Goal: Information Seeking & Learning: Learn about a topic

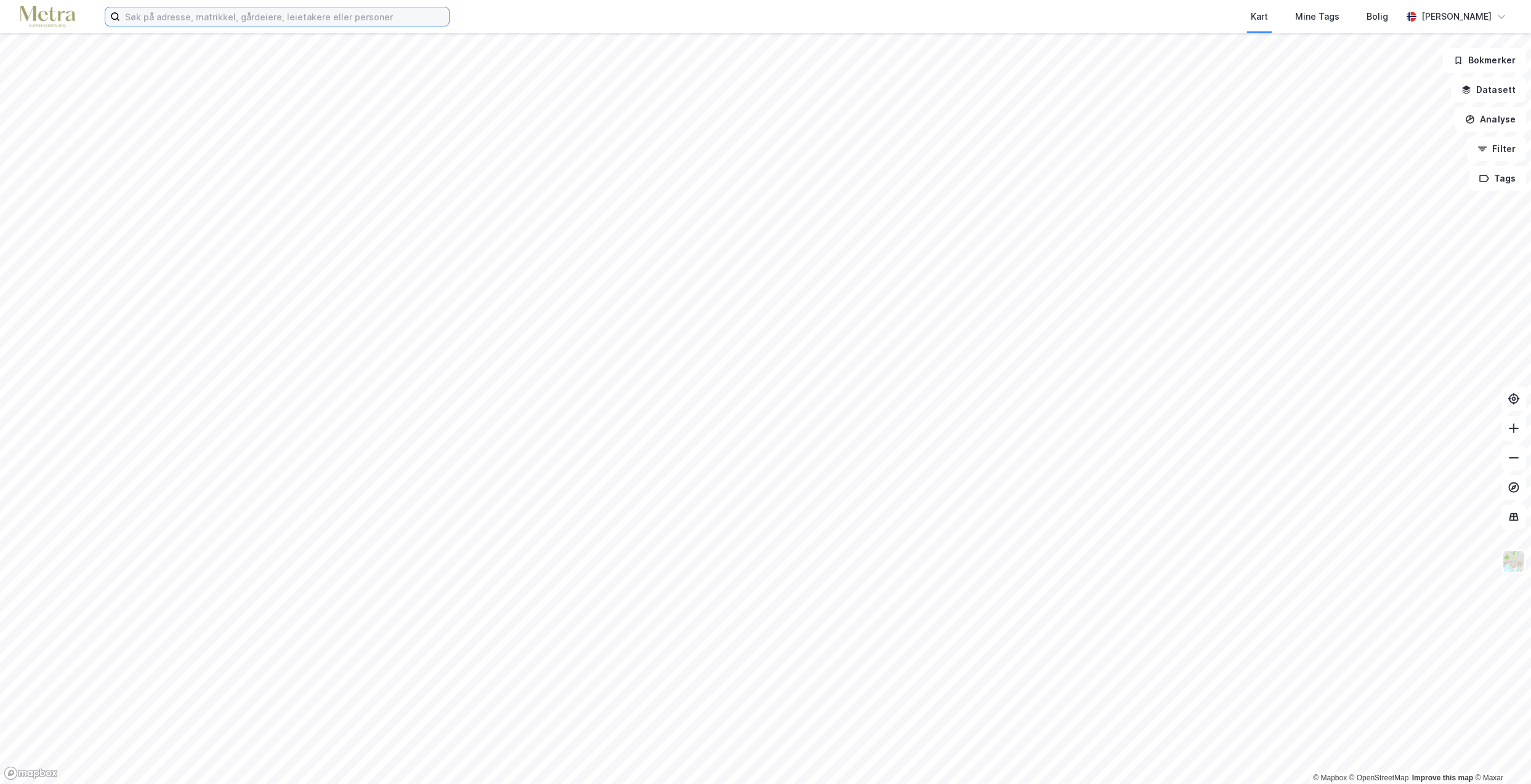
click at [201, 19] on input at bounding box center [284, 16] width 329 height 19
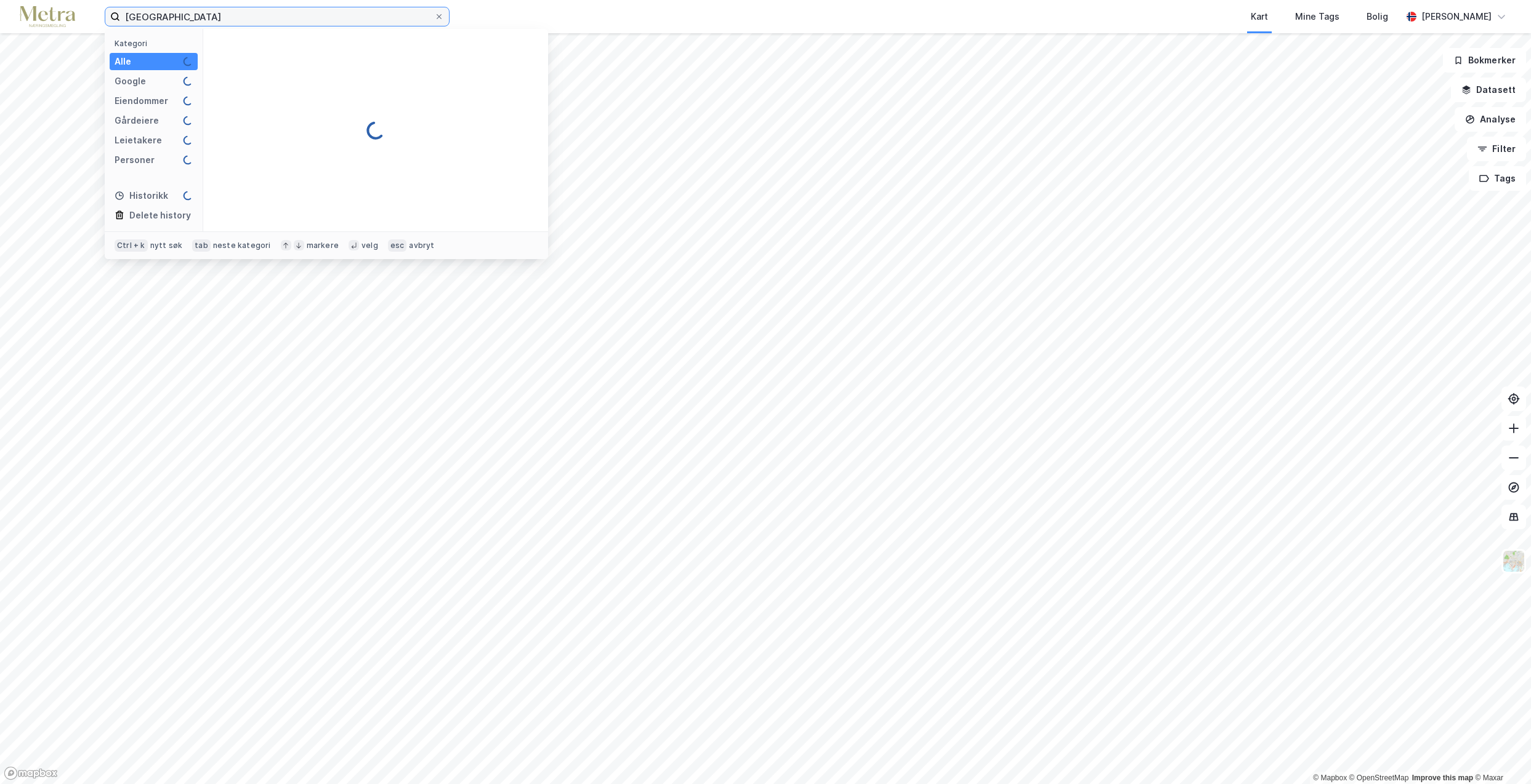
type input "[GEOGRAPHIC_DATA]"
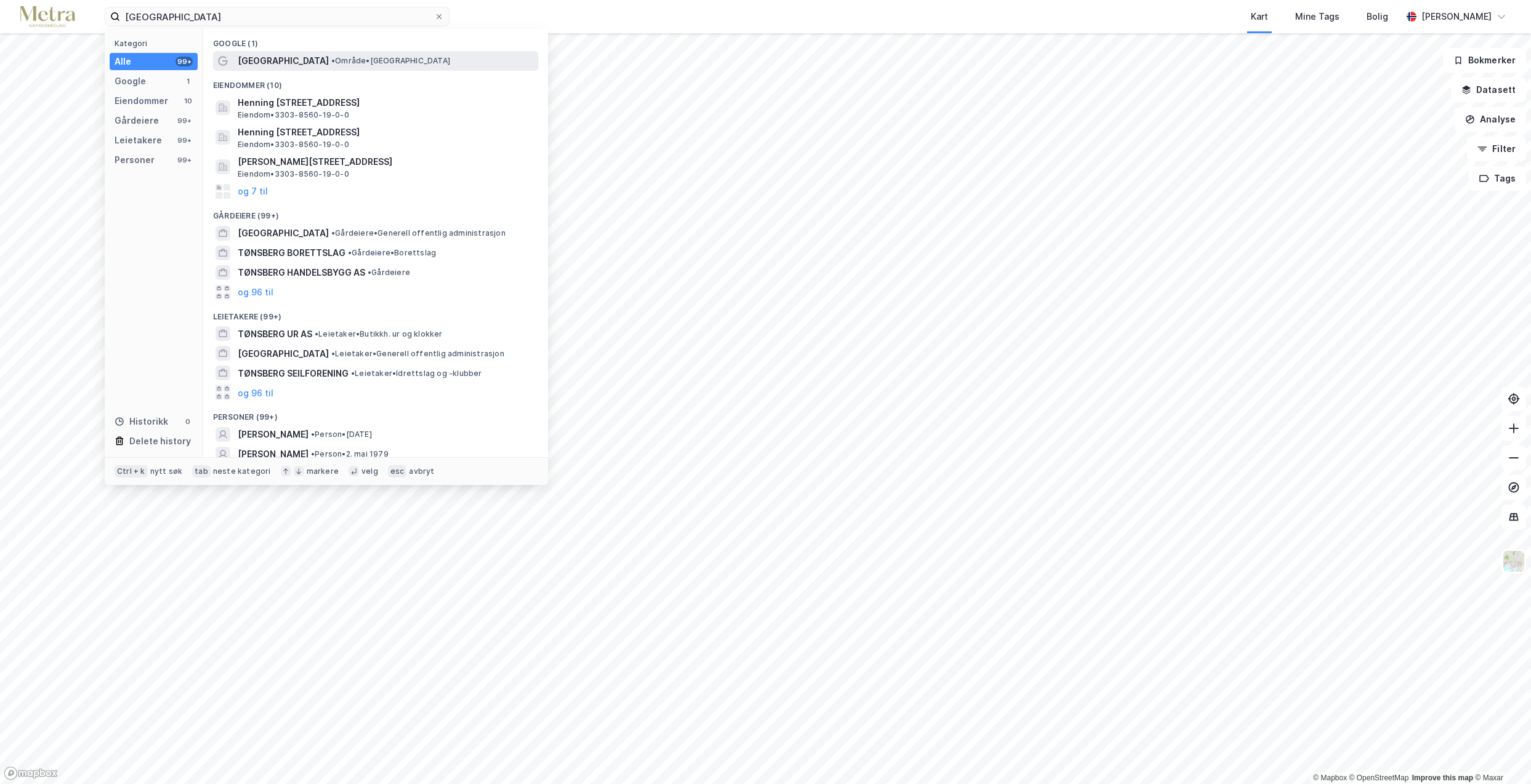
click at [331, 59] on span "• Område • [GEOGRAPHIC_DATA]" at bounding box center [391, 61] width 119 height 10
